Goal: Information Seeking & Learning: Understand process/instructions

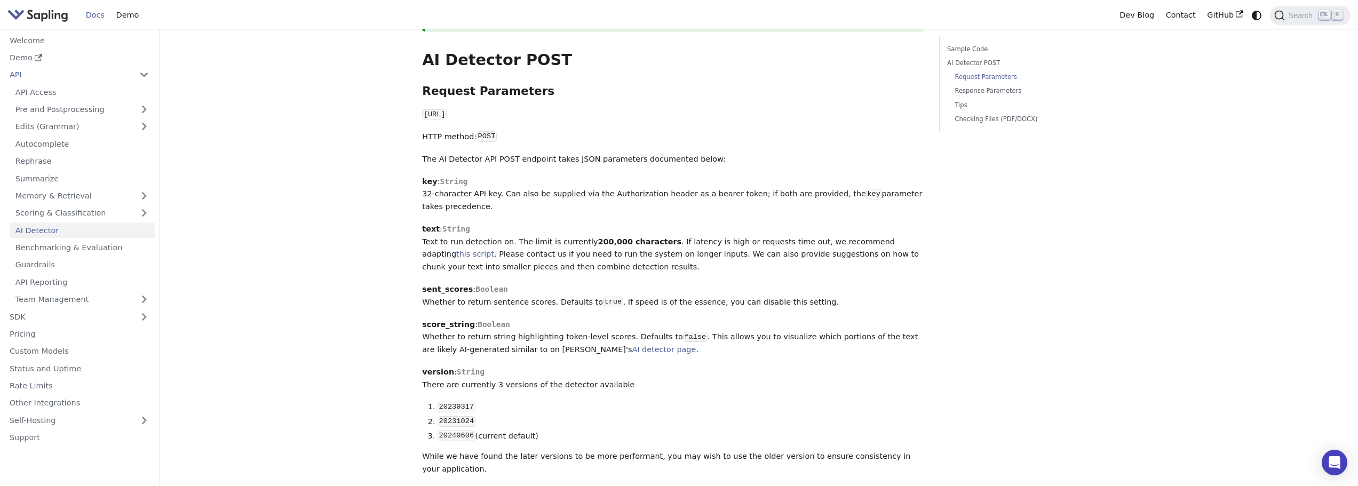
scroll to position [480, 0]
click at [589, 173] on p "key : String 32-character API key. Can also be supplied via the Authorization h…" at bounding box center [673, 192] width 502 height 38
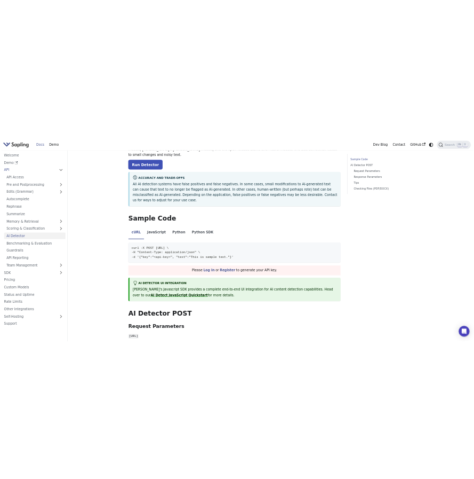
scroll to position [0, 0]
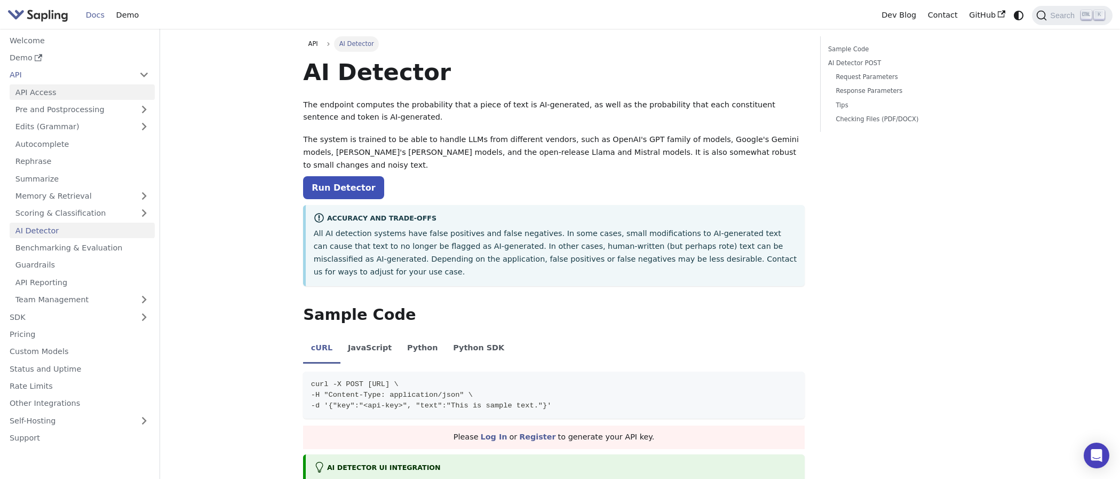
click at [18, 95] on link "API Access" at bounding box center [82, 91] width 145 height 15
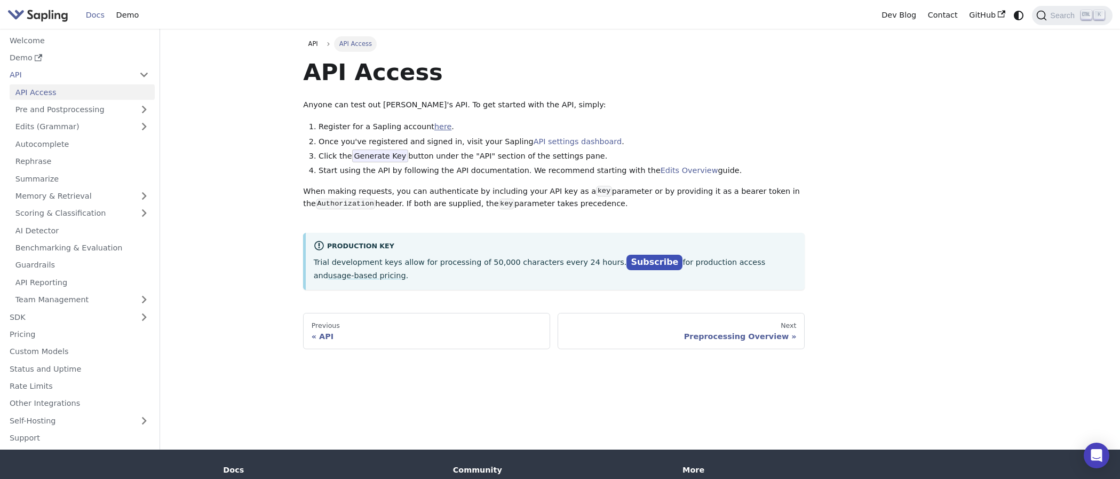
click at [434, 128] on link "here" at bounding box center [442, 126] width 17 height 9
click at [879, 107] on div "API API Access API Access Anyone can test out Sapling's API. To get started wit…" at bounding box center [640, 192] width 689 height 313
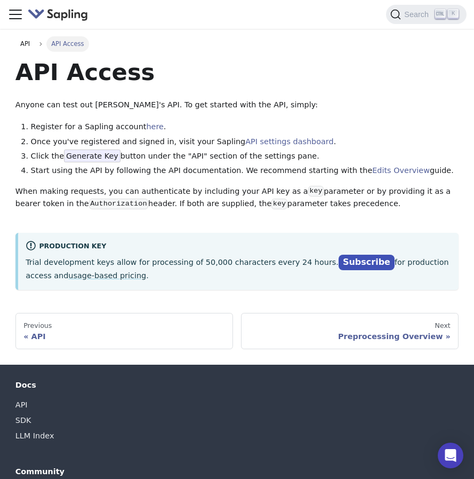
click at [358, 112] on div "API Access Anyone can test out [PERSON_NAME]'s API. To get started with the API…" at bounding box center [236, 174] width 443 height 232
click at [428, 333] on div "Preprocessing Overview" at bounding box center [350, 336] width 202 height 10
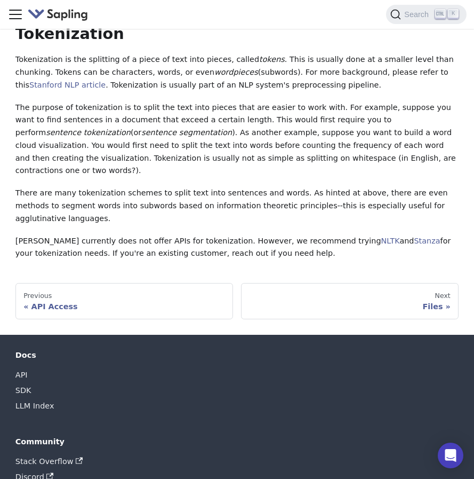
scroll to position [374, 0]
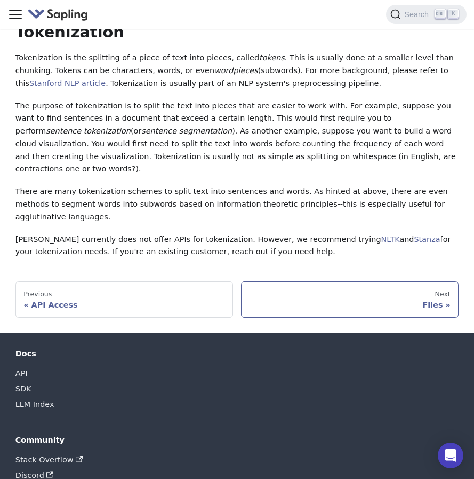
click at [422, 300] on div "Files" at bounding box center [350, 305] width 202 height 10
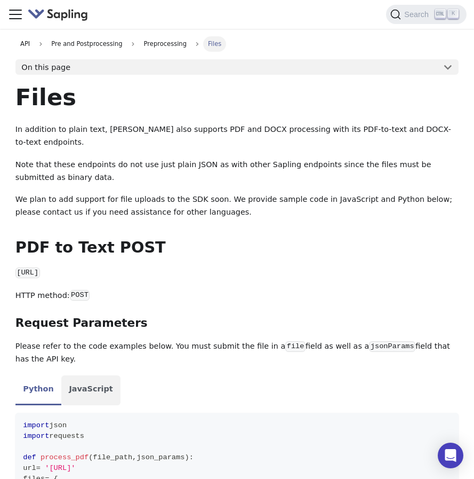
click at [87, 379] on li "JavaScript" at bounding box center [90, 390] width 59 height 30
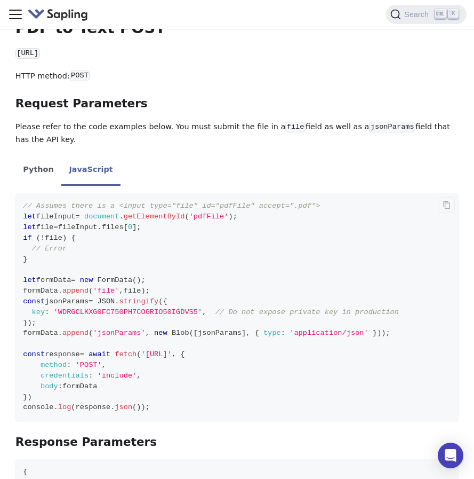
scroll to position [160, 0]
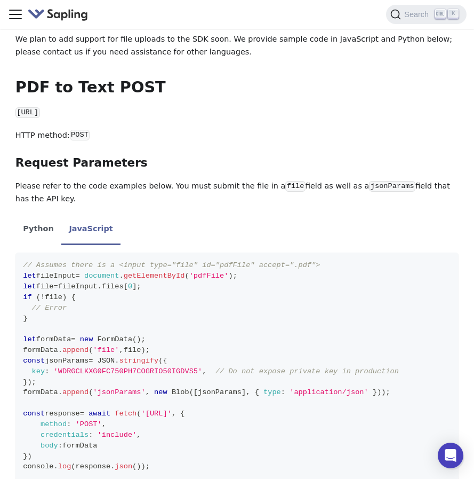
drag, startPoint x: 209, startPoint y: 104, endPoint x: 17, endPoint y: 104, distance: 191.6
click at [17, 107] on code "[URL]" at bounding box center [27, 112] width 25 height 11
copy code "[URL]"
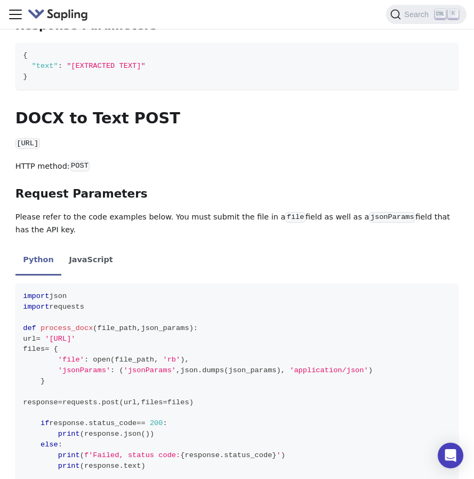
scroll to position [640, 0]
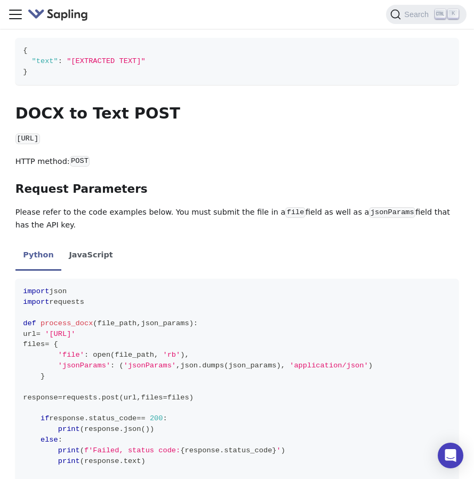
drag, startPoint x: 213, startPoint y: 131, endPoint x: 17, endPoint y: 131, distance: 196.4
click at [17, 133] on code "[URL]" at bounding box center [27, 138] width 25 height 11
copy code "[URL]"
click at [347, 155] on p "HTTP method: POST" at bounding box center [236, 161] width 443 height 13
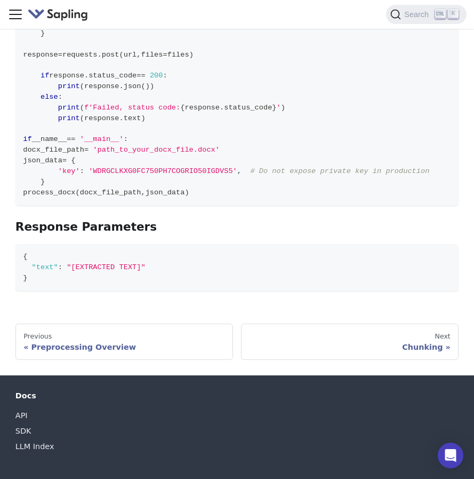
scroll to position [1014, 0]
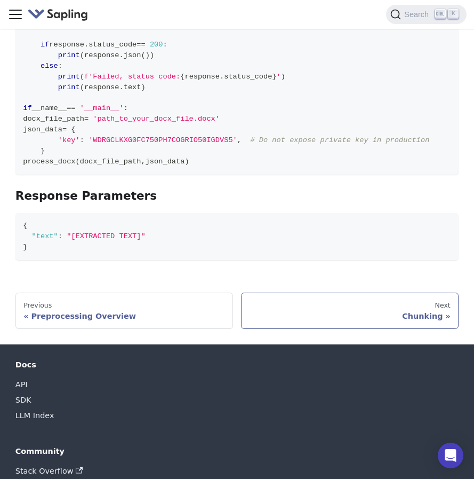
click at [422, 311] on div "Chunking" at bounding box center [350, 316] width 202 height 10
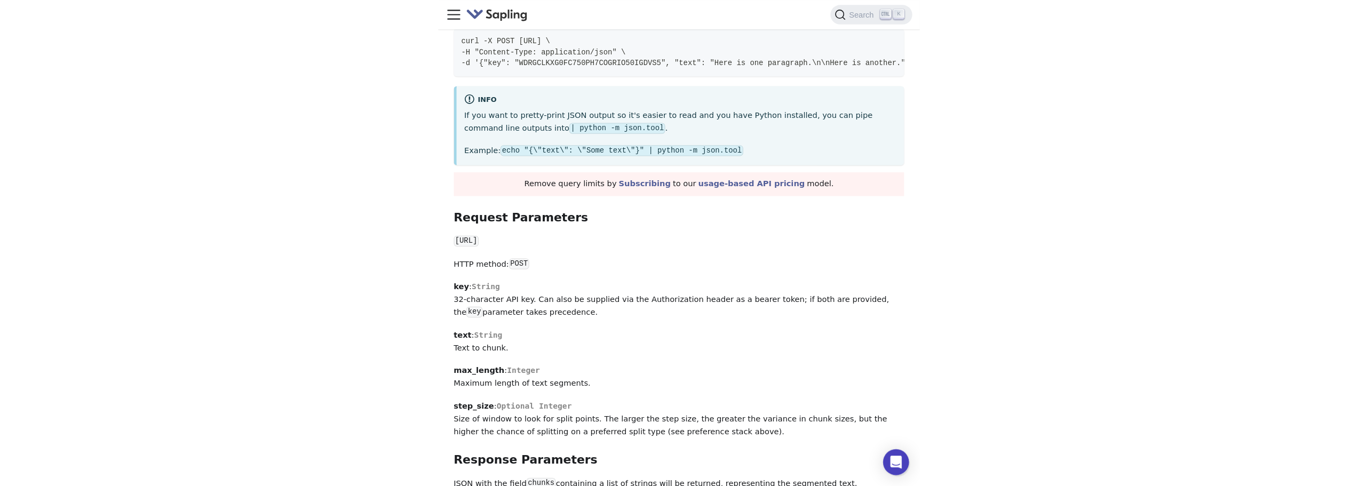
scroll to position [534, 0]
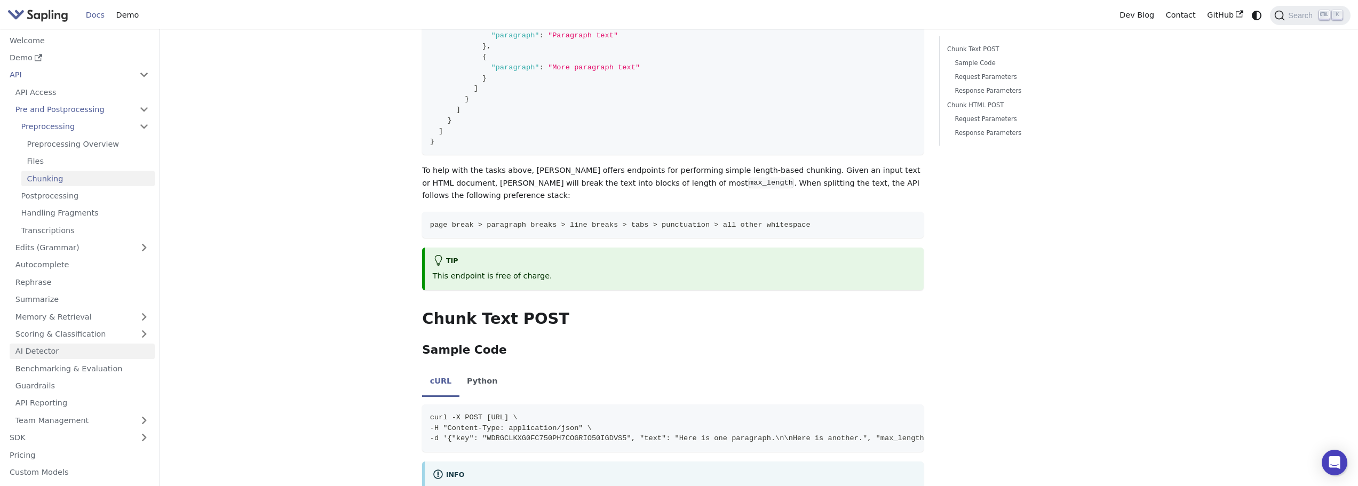
click at [20, 351] on link "AI Detector" at bounding box center [82, 351] width 145 height 15
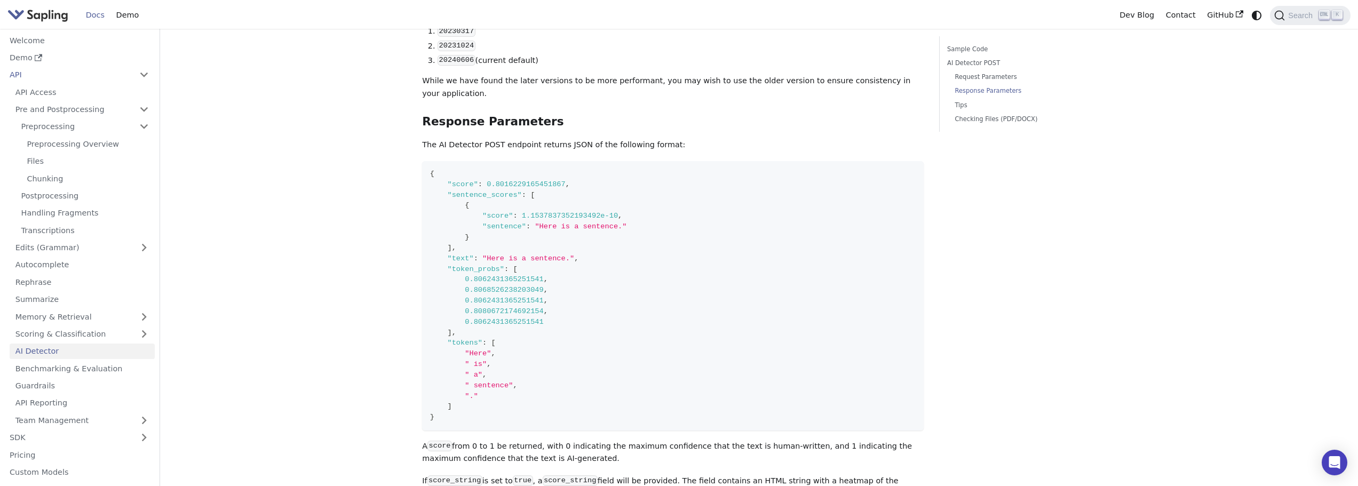
scroll to position [907, 0]
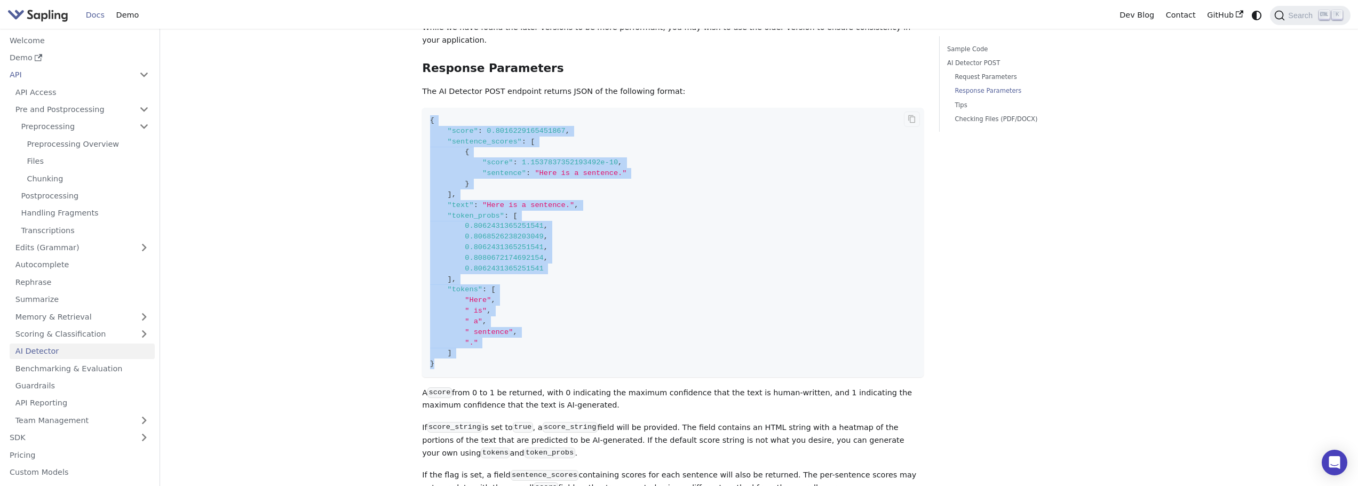
drag, startPoint x: 443, startPoint y: 329, endPoint x: 425, endPoint y: 86, distance: 243.5
click at [425, 108] on code "{ "score" : 0.8016229165451867 , "sentence_scores" : [ { "score" : 1.1537837352…" at bounding box center [673, 242] width 502 height 269
copy code "{ "score" : 0.8016229165451867 , "sentence_scores" : [ { "score" : 1.1537837352…"
